Goal: Information Seeking & Learning: Learn about a topic

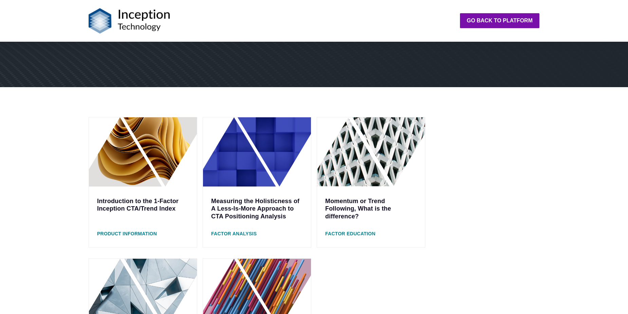
scroll to position [102, 0]
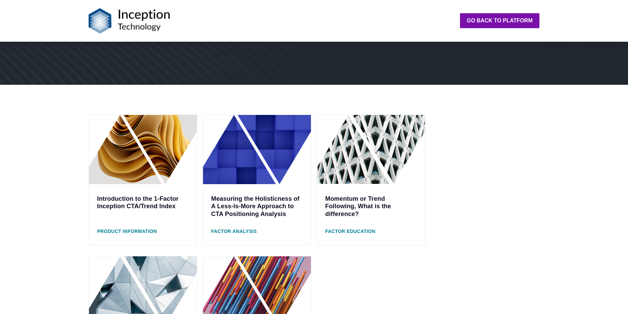
click at [271, 162] on img at bounding box center [257, 149] width 108 height 69
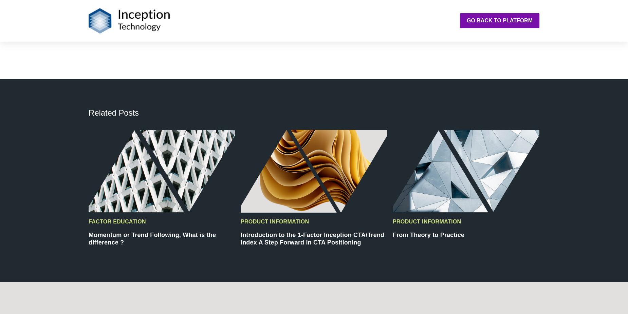
scroll to position [2140, 0]
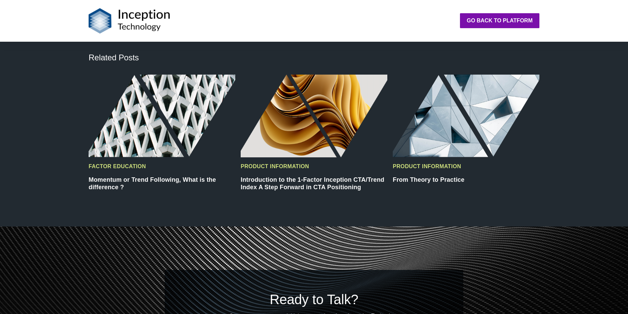
click at [142, 115] on img at bounding box center [162, 116] width 147 height 83
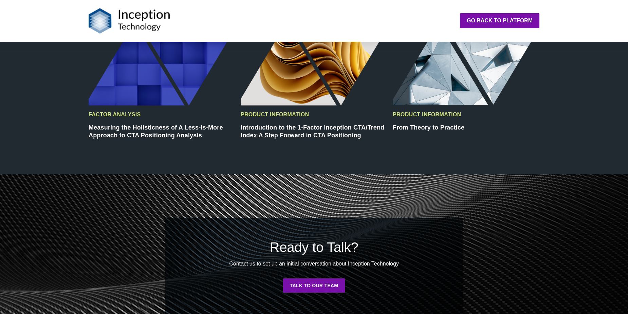
scroll to position [1367, 0]
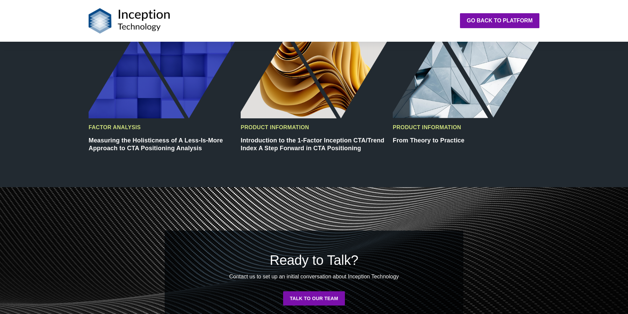
drag, startPoint x: 511, startPoint y: 157, endPoint x: 540, endPoint y: 138, distance: 34.2
click at [540, 138] on div "Product Information From Theory to Practice" at bounding box center [466, 101] width 152 height 130
drag, startPoint x: 540, startPoint y: 138, endPoint x: 549, endPoint y: 115, distance: 24.5
click at [549, 115] on div "Factor Analysis Measuring the Holisticness of A Less-Is-More Approach to CTA Po…" at bounding box center [314, 101] width 628 height 130
click at [554, 99] on div "Factor Analysis Measuring the Holisticness of A Less-Is-More Approach to CTA Po…" at bounding box center [314, 101] width 628 height 130
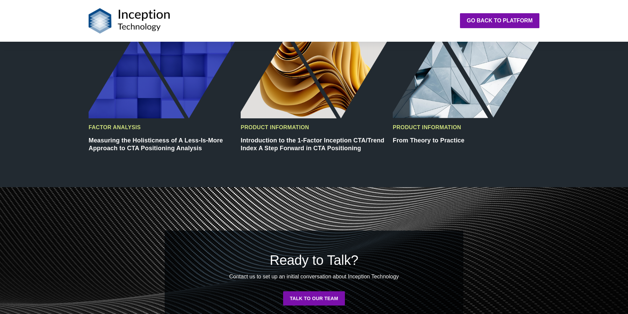
drag, startPoint x: 554, startPoint y: 99, endPoint x: 555, endPoint y: 86, distance: 13.0
click at [555, 86] on div "Factor Analysis Measuring the Holisticness of A Less-Is-More Approach to CTA Po…" at bounding box center [314, 101] width 628 height 130
drag, startPoint x: 555, startPoint y: 86, endPoint x: 560, endPoint y: 71, distance: 16.3
click at [560, 71] on div "Factor Analysis Measuring the Holisticness of A Less-Is-More Approach to CTA Po…" at bounding box center [314, 101] width 628 height 130
drag, startPoint x: 560, startPoint y: 68, endPoint x: 563, endPoint y: 59, distance: 10.2
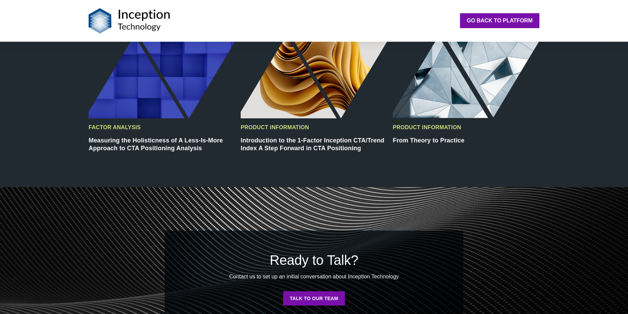
click at [563, 59] on div "Factor Analysis Measuring the Holisticness of A Less-Is-More Approach to CTA Po…" at bounding box center [314, 101] width 628 height 130
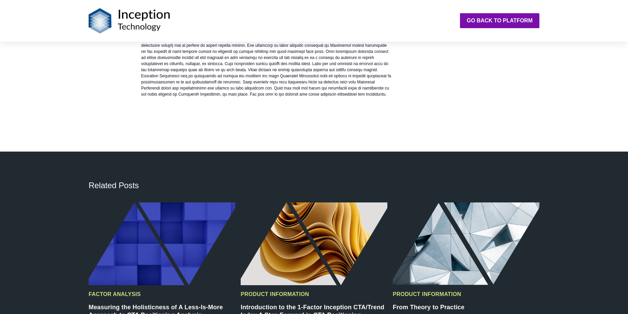
scroll to position [1197, 0]
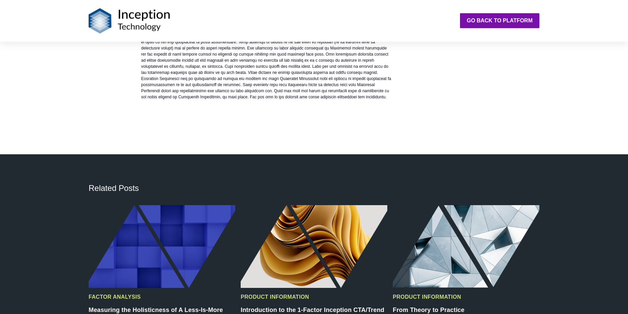
click at [480, 236] on img at bounding box center [466, 246] width 147 height 83
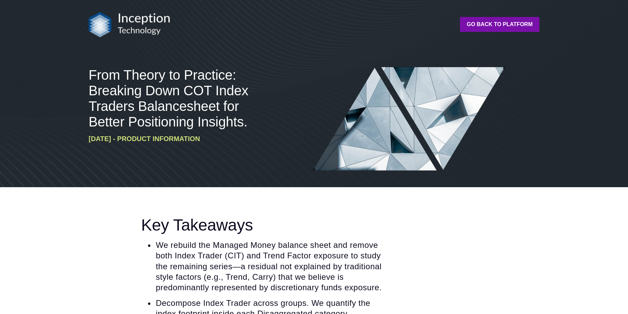
click at [480, 212] on div "Key Takeaways We rebuild the Managed Money balance sheet and remove both Index …" at bounding box center [314, 306] width 628 height 238
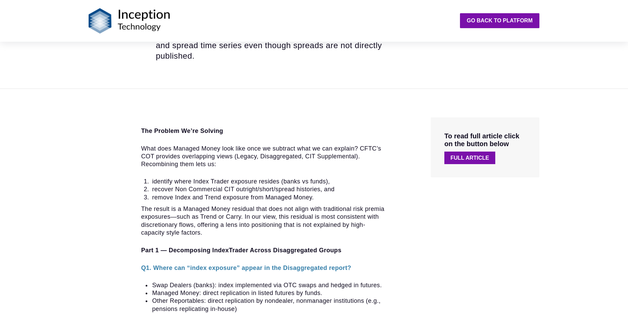
scroll to position [374, 0]
